Goal: Browse casually: Explore the website without a specific task or goal

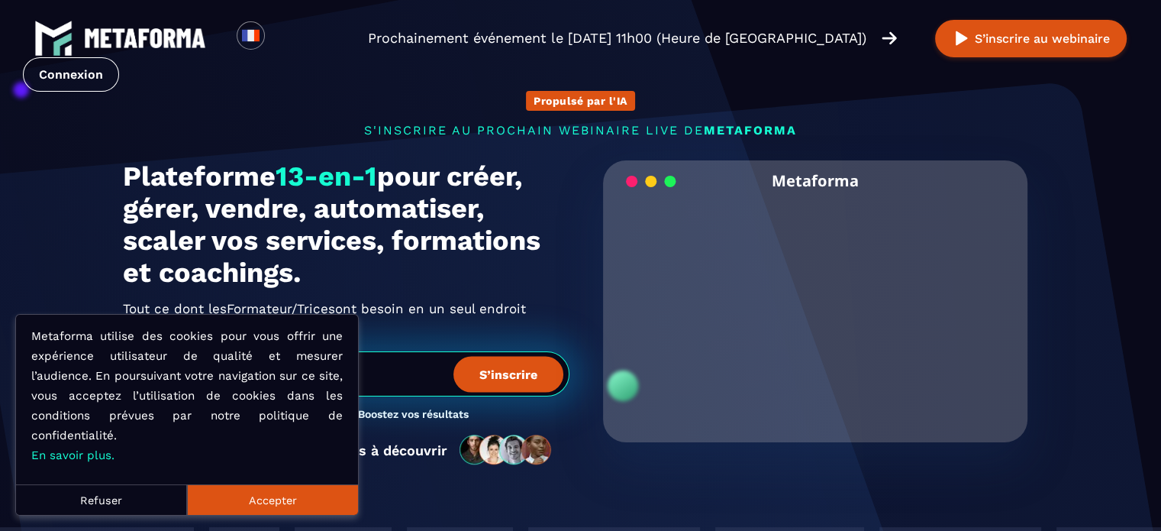
click at [257, 502] on button "Accepter" at bounding box center [272, 499] width 171 height 31
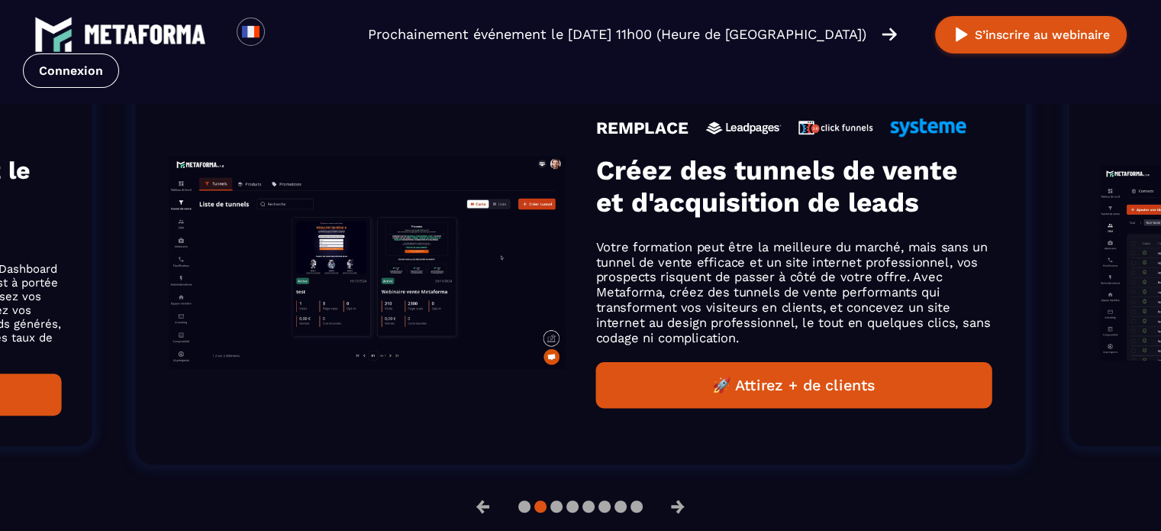
scroll to position [1069, 0]
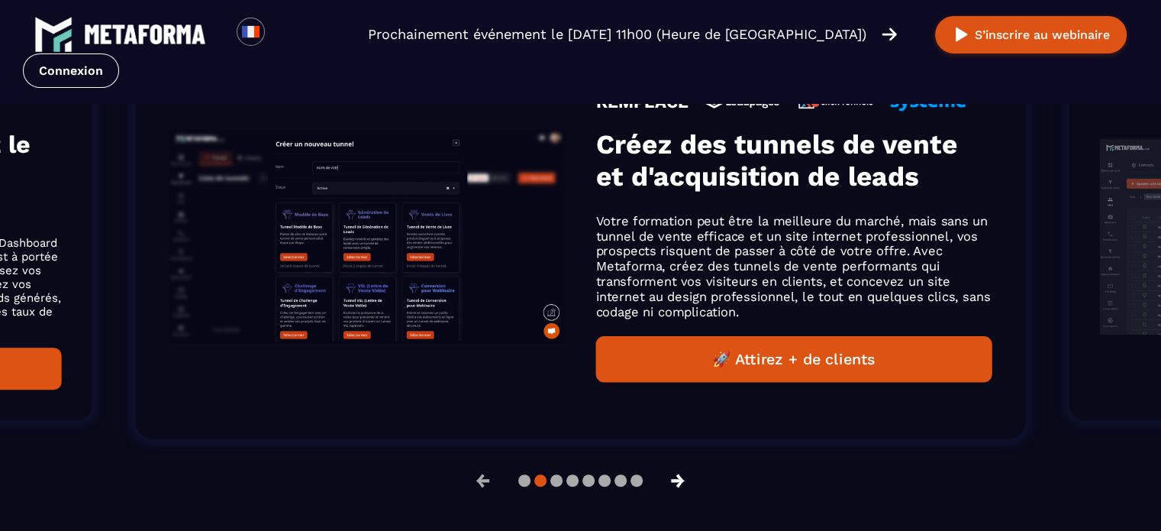
click at [684, 478] on button "→" at bounding box center [678, 480] width 40 height 37
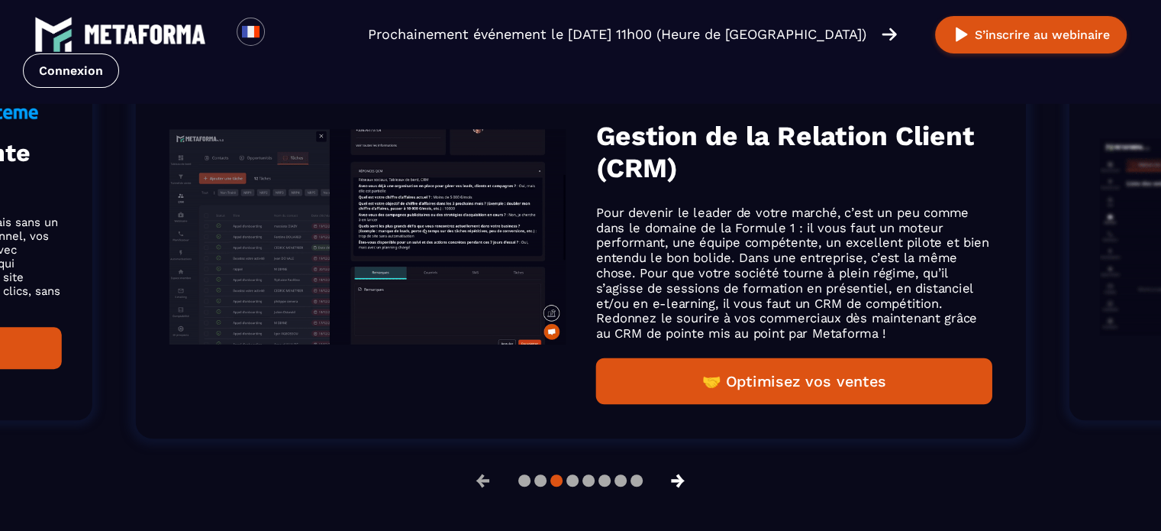
click at [684, 478] on button "→" at bounding box center [678, 480] width 40 height 37
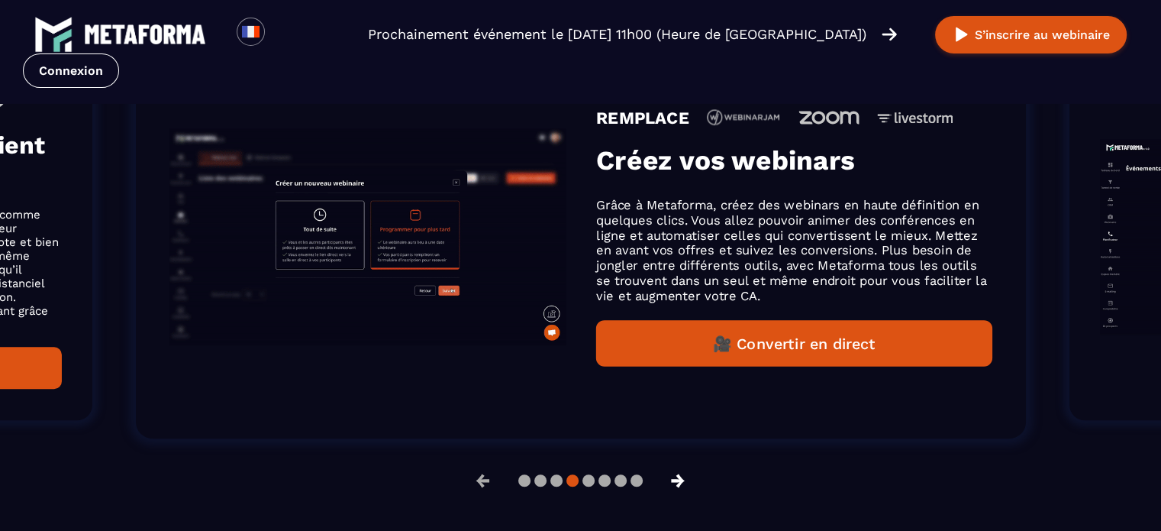
click at [684, 478] on button "→" at bounding box center [678, 480] width 40 height 37
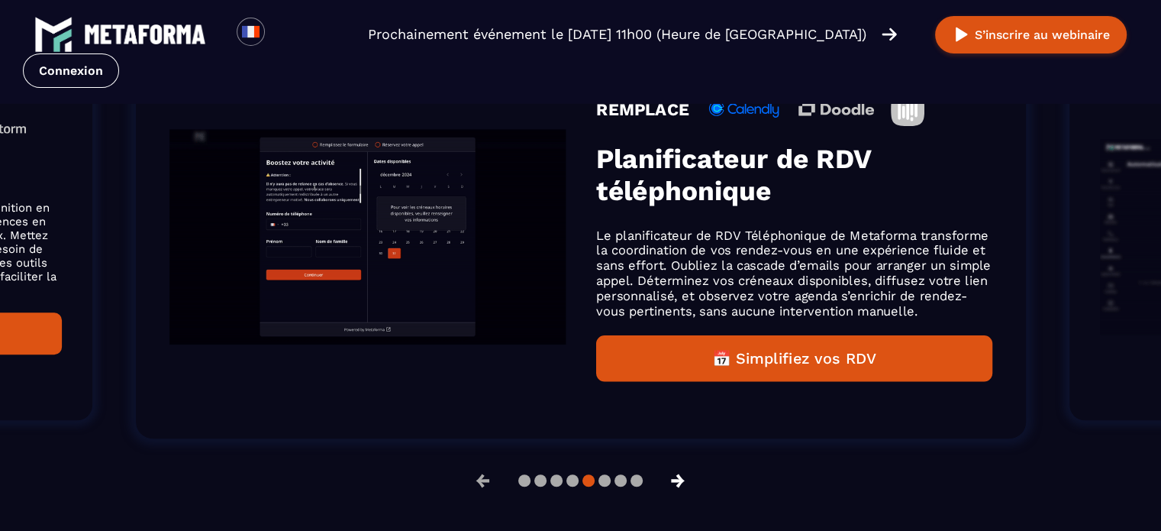
click at [684, 478] on button "→" at bounding box center [678, 480] width 40 height 37
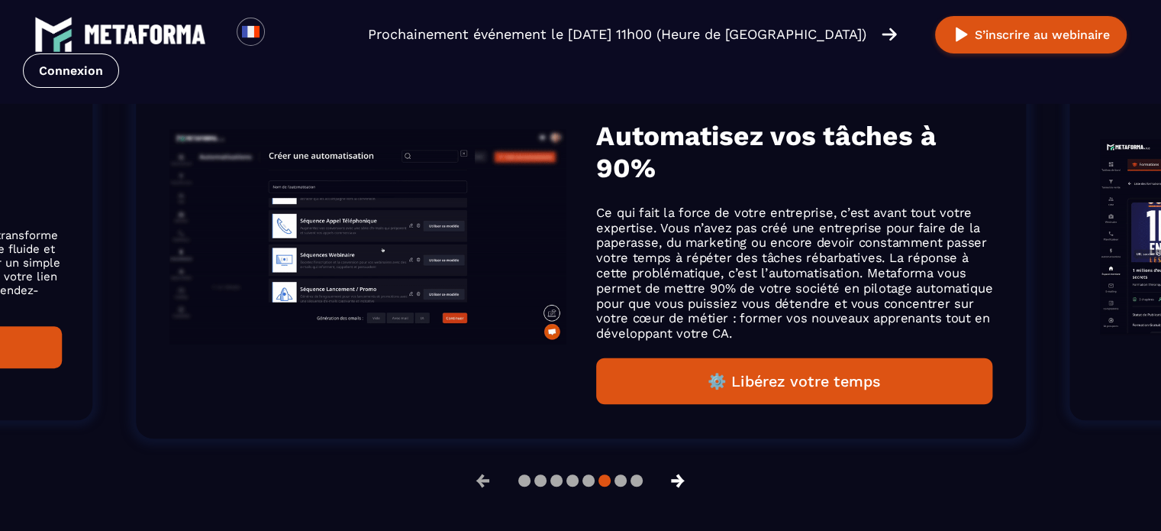
click at [684, 478] on button "→" at bounding box center [678, 480] width 40 height 37
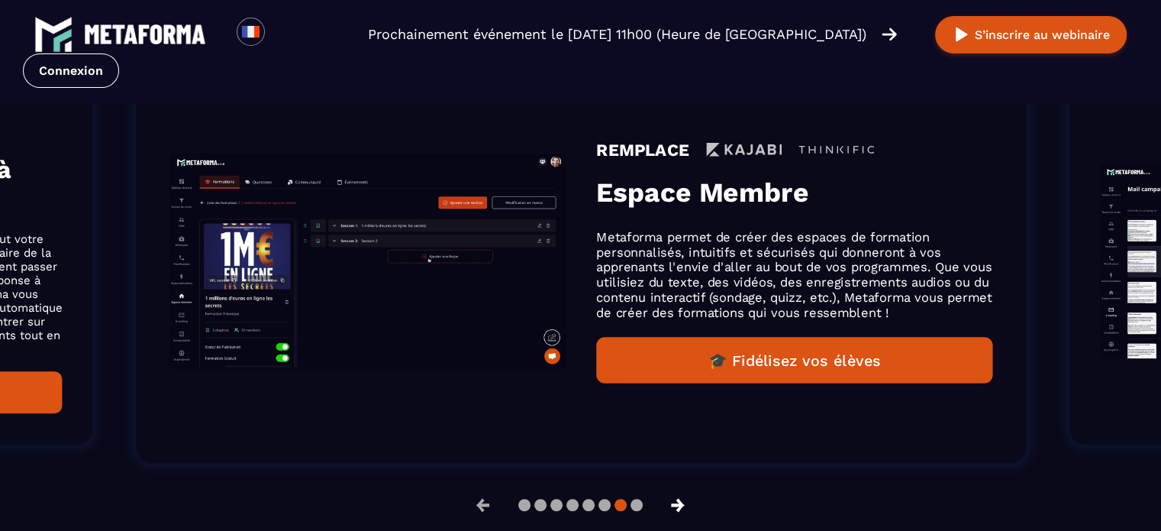
scroll to position [1094, 0]
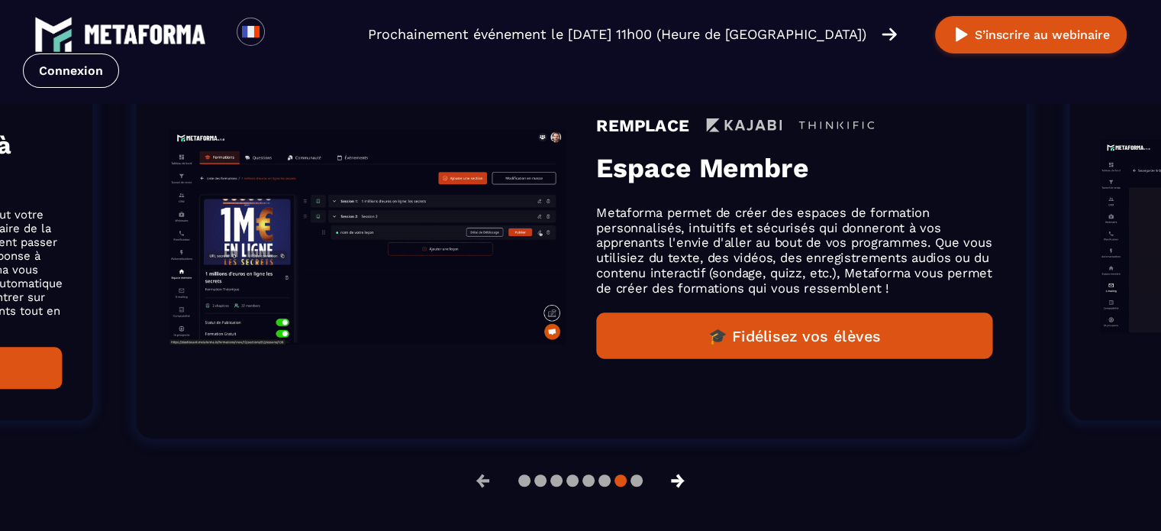
click at [684, 478] on button "→" at bounding box center [678, 480] width 40 height 37
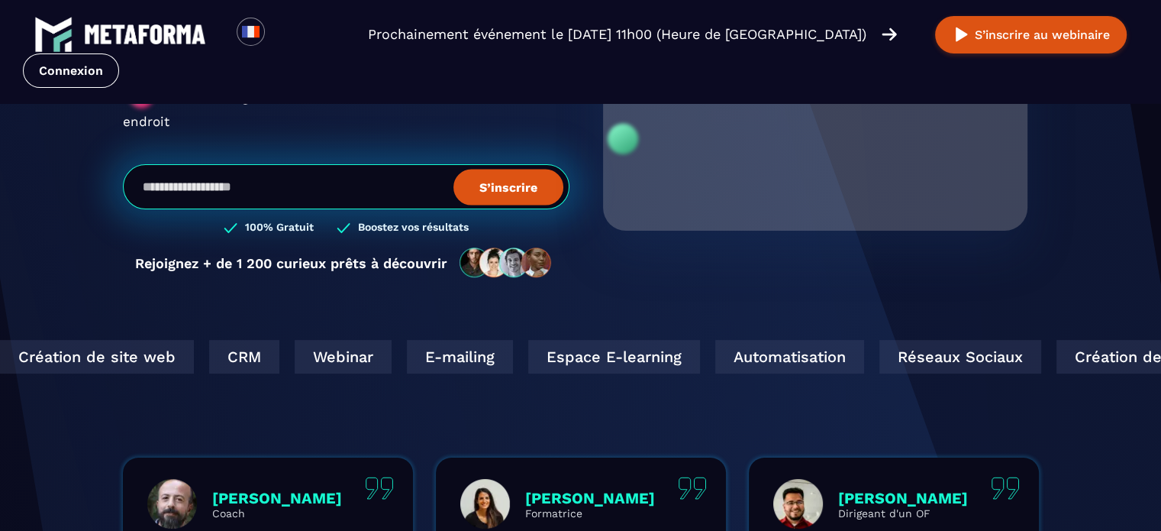
scroll to position [0, 0]
